Goal: Task Accomplishment & Management: Manage account settings

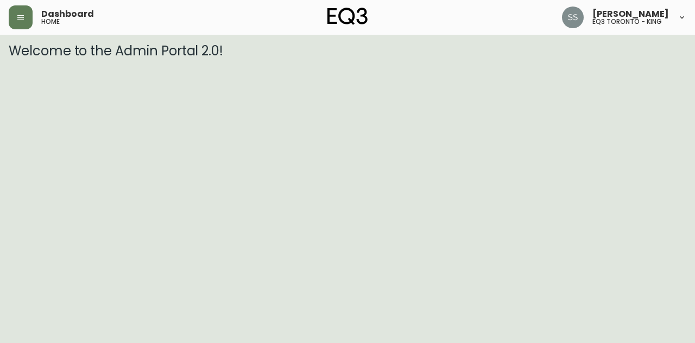
click at [28, 19] on button "button" at bounding box center [21, 17] width 24 height 24
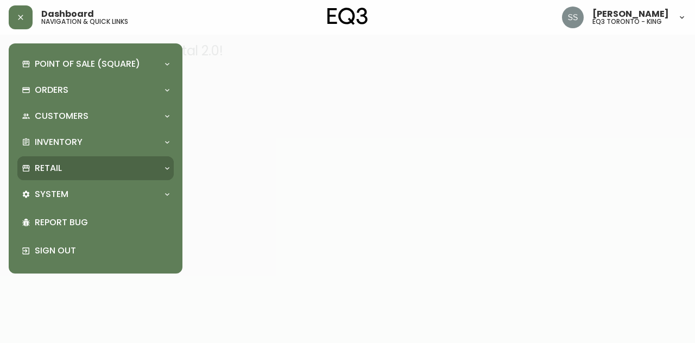
click at [77, 165] on div "Retail" at bounding box center [90, 168] width 137 height 12
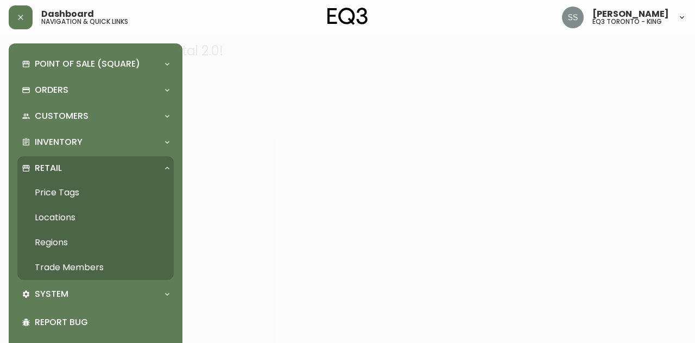
click at [80, 265] on link "Trade Members" at bounding box center [95, 267] width 156 height 25
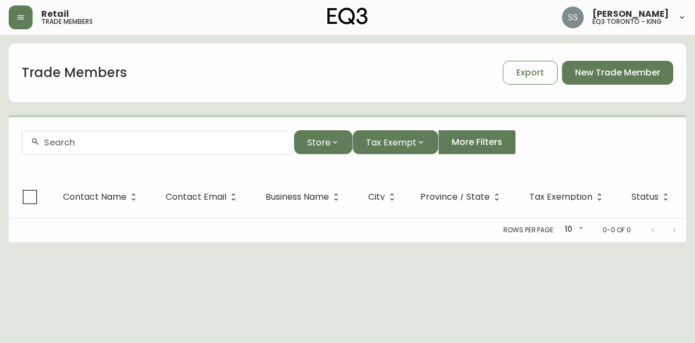
click at [192, 148] on div at bounding box center [157, 142] width 271 height 24
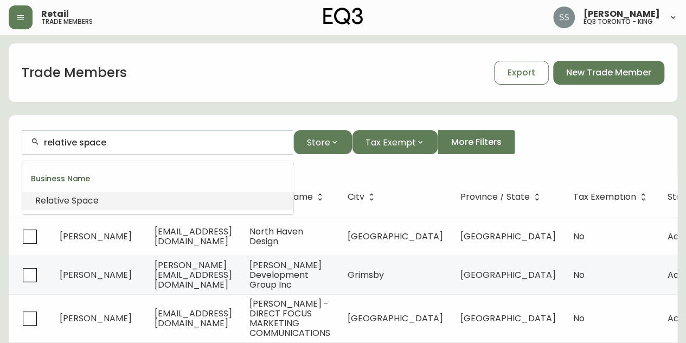
click at [211, 201] on li "Relative Space" at bounding box center [157, 201] width 271 height 18
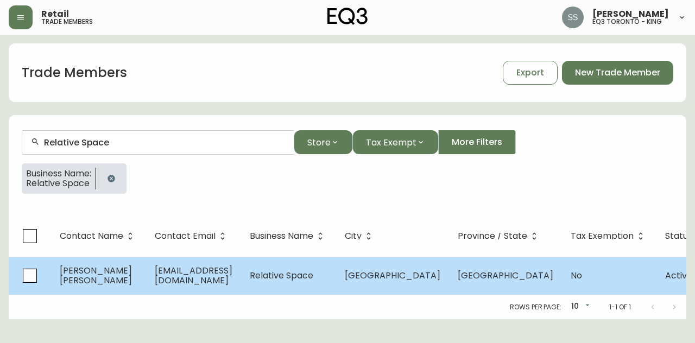
type input "Relative Space"
click at [232, 279] on span "[EMAIL_ADDRESS][DOMAIN_NAME]" at bounding box center [194, 275] width 78 height 22
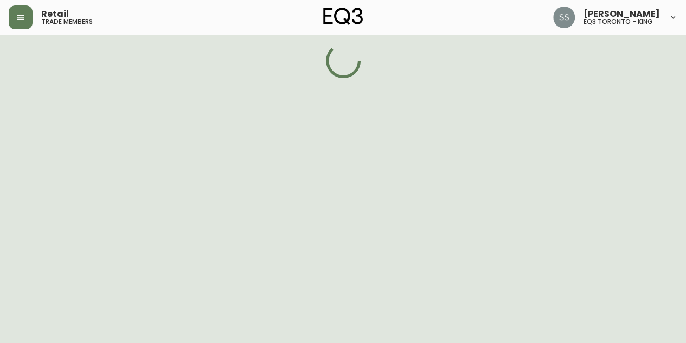
select select "ON"
select select "CA"
select select "CA_EN"
select select "Other"
select select "cjw10z96r007p6gs0hn5531do"
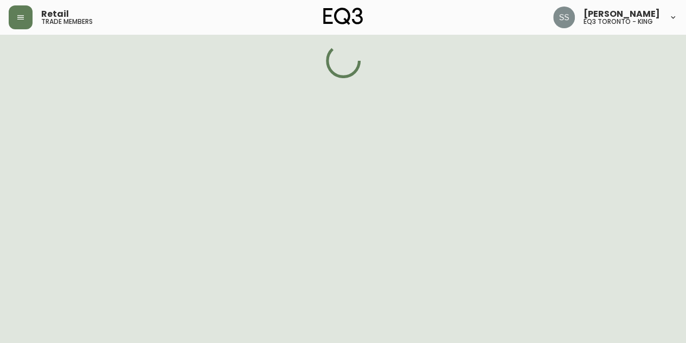
select select "false"
